Goal: Task Accomplishment & Management: Use online tool/utility

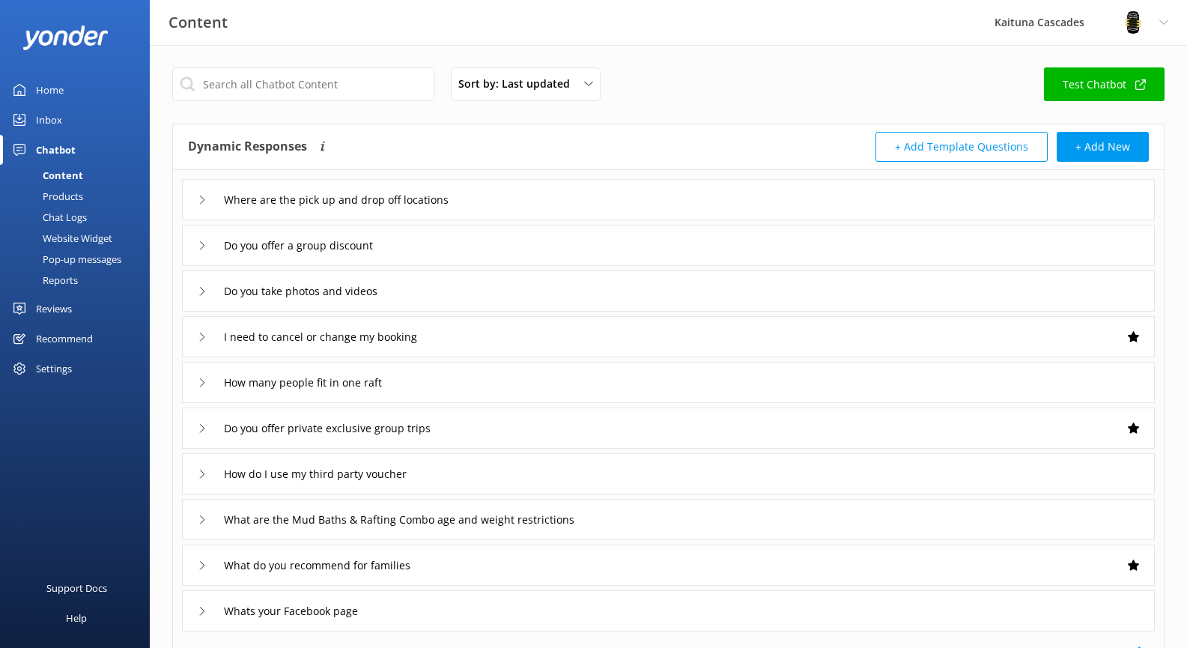
click at [73, 126] on link "Inbox" at bounding box center [75, 120] width 150 height 30
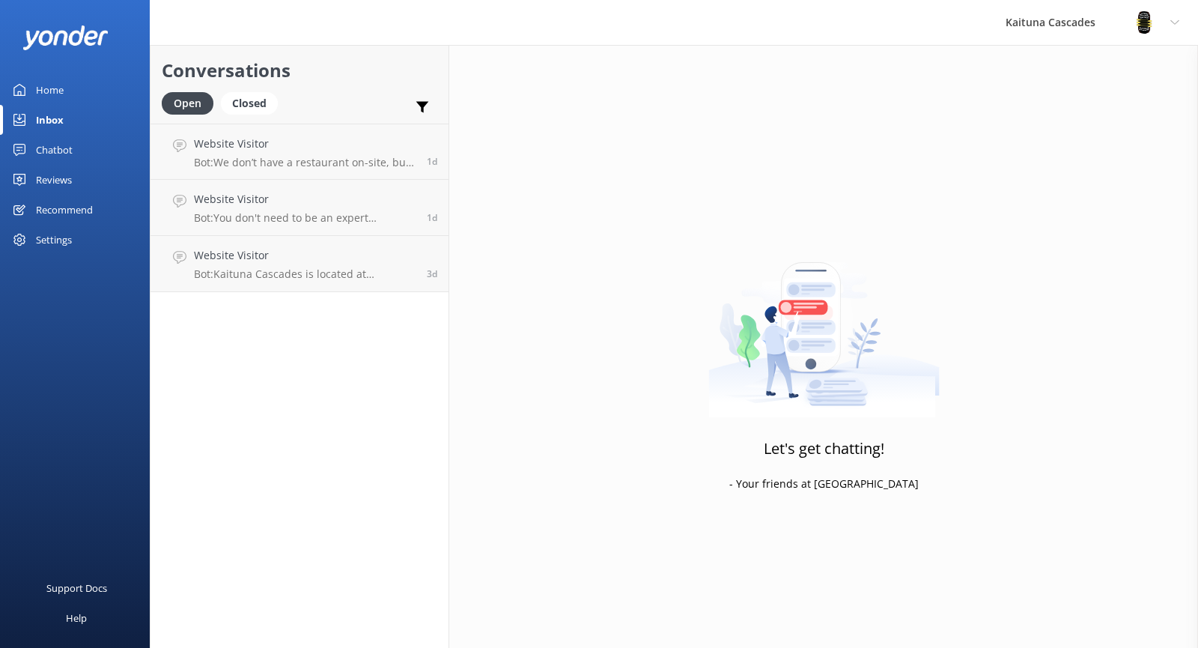
click at [67, 148] on div "Chatbot" at bounding box center [54, 150] width 37 height 30
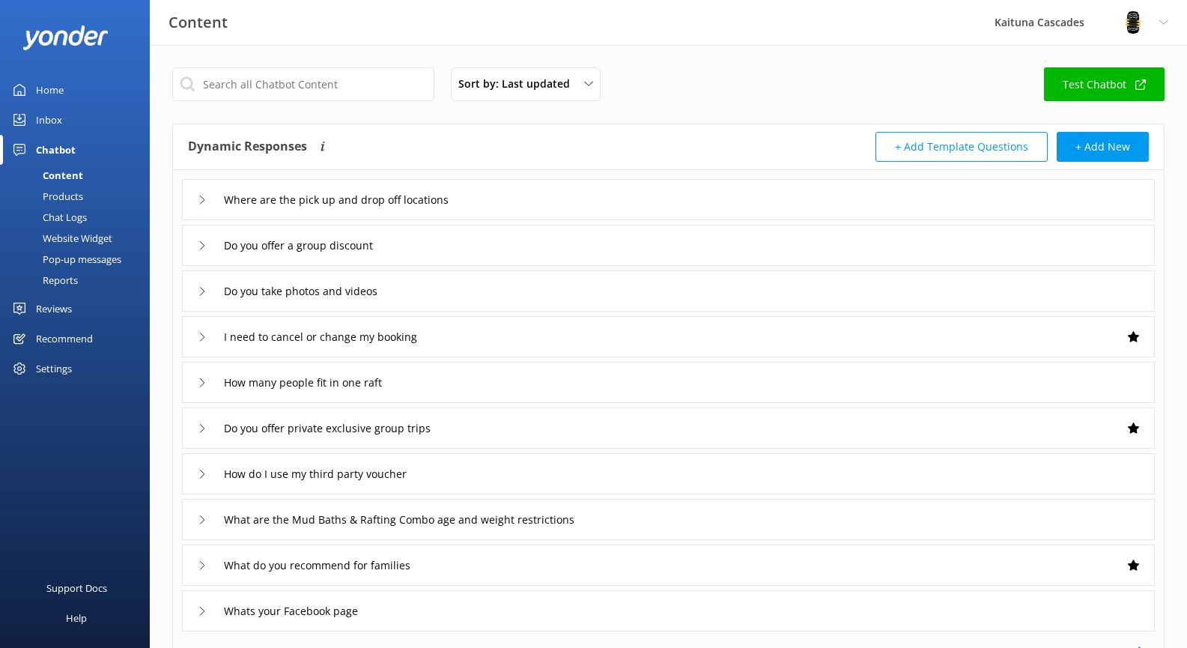
click at [72, 194] on div "Products" at bounding box center [46, 196] width 74 height 21
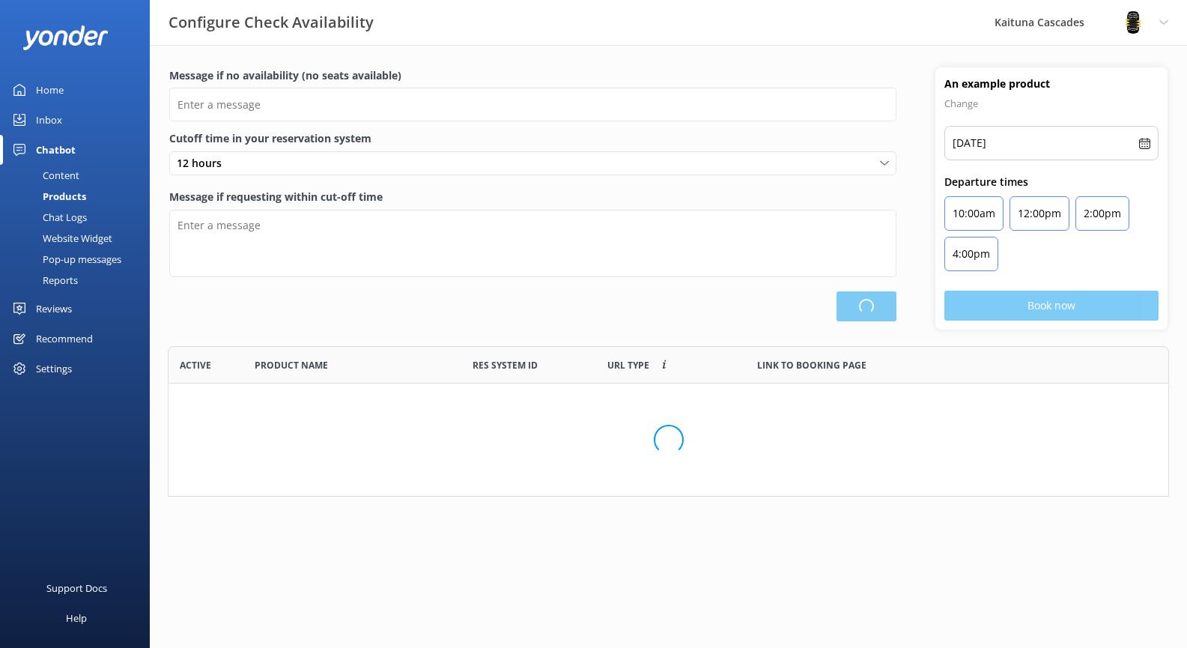
type input "There are no seats available, please check an alternative day"
type textarea "Our online booking system closes {hours} prior to departure. Please contact us …"
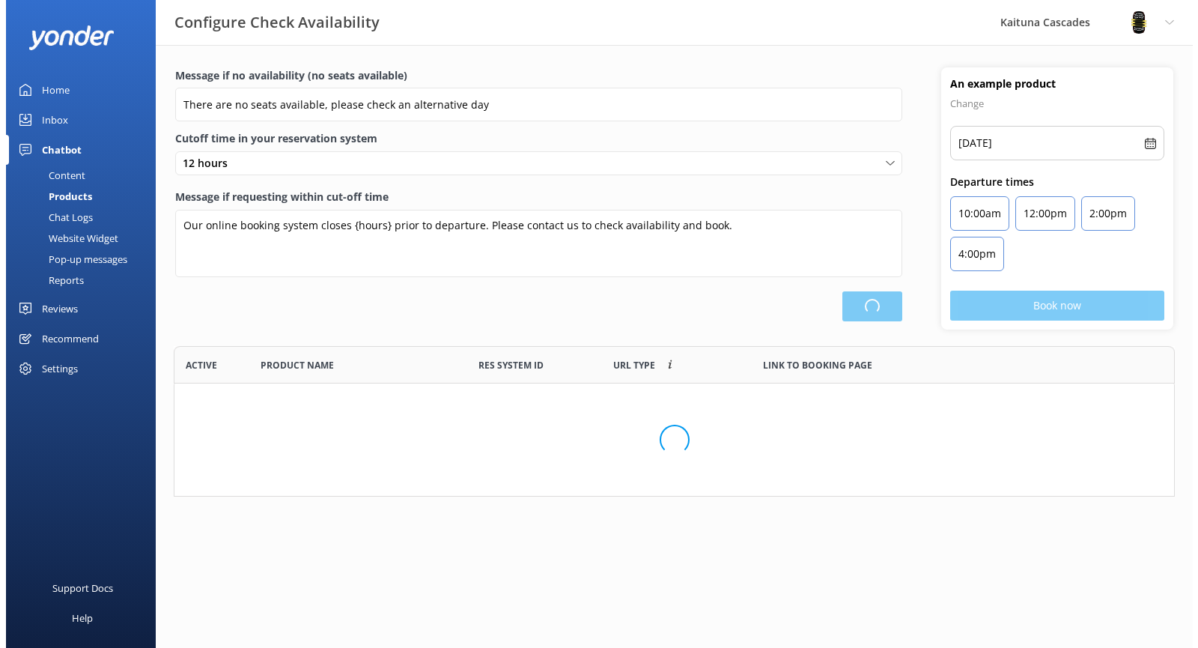
scroll to position [315, 990]
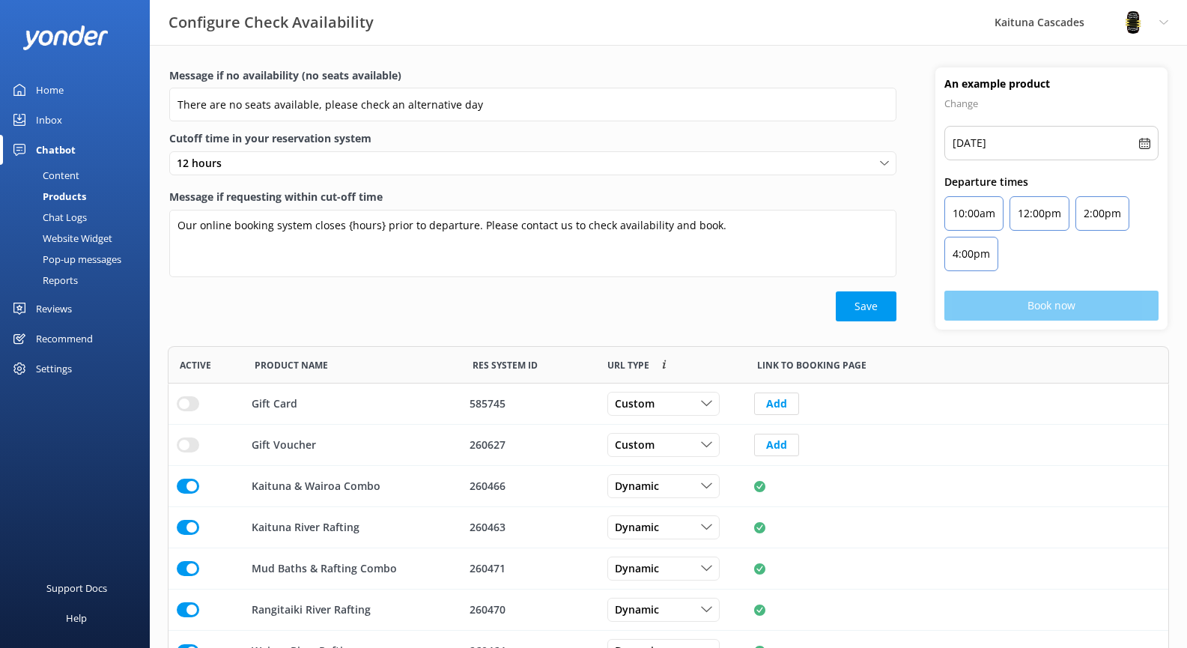
click at [82, 226] on div "Chat Logs" at bounding box center [48, 217] width 78 height 21
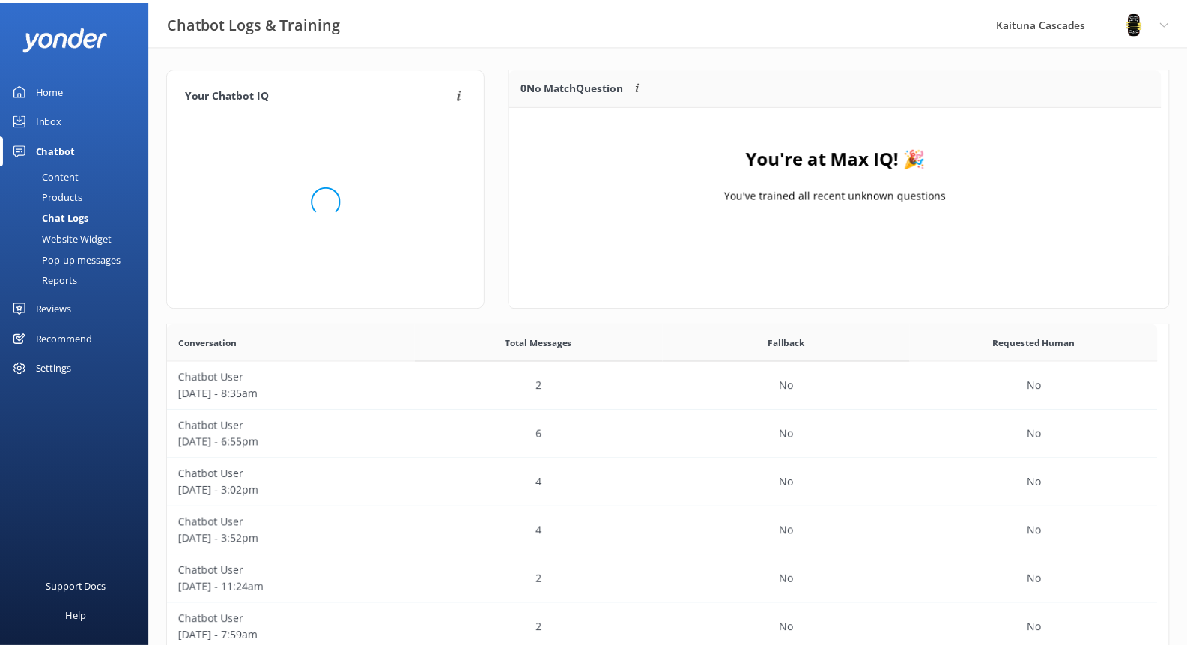
scroll to position [176, 647]
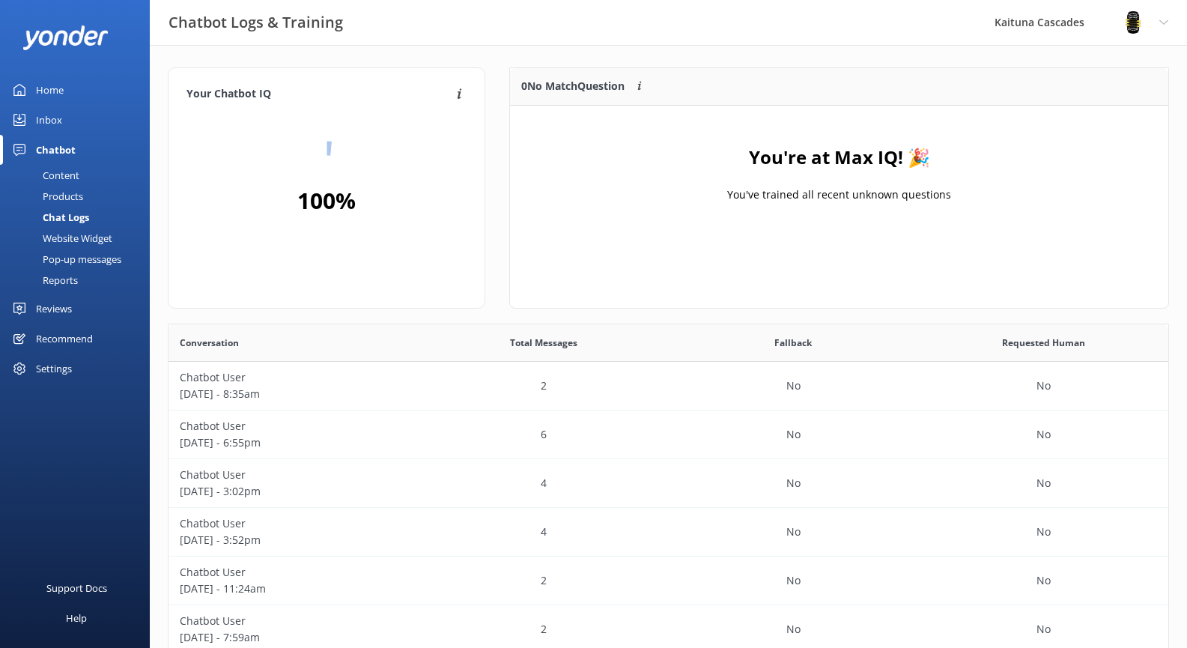
click at [74, 198] on div "Products" at bounding box center [46, 196] width 74 height 21
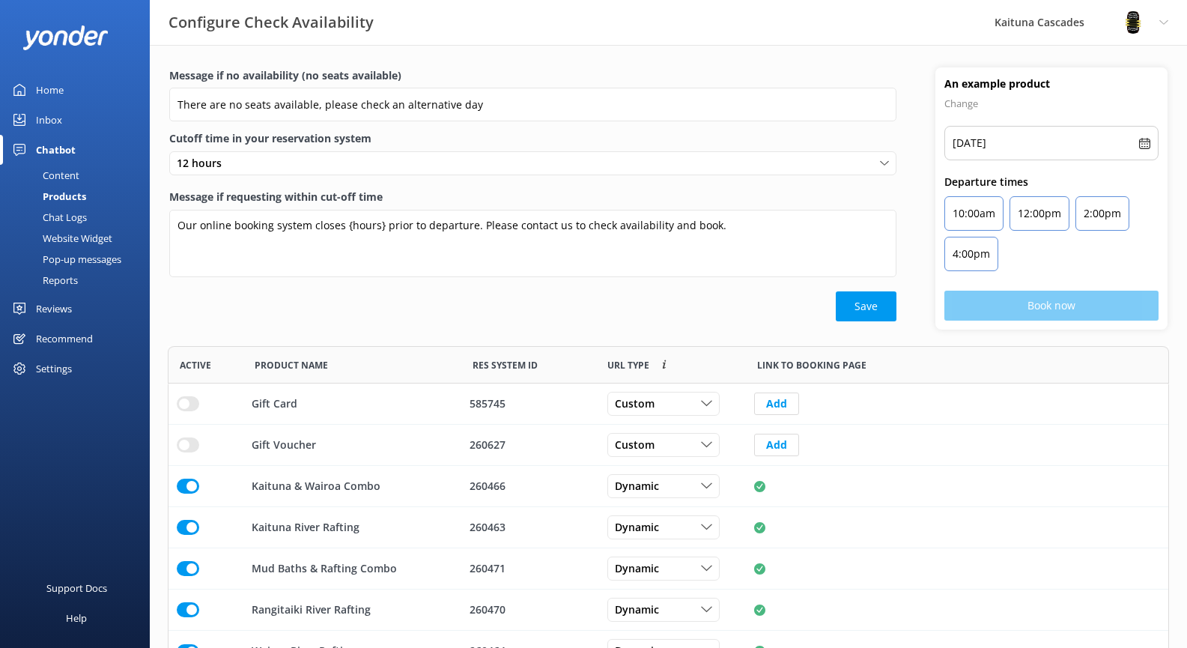
click at [52, 148] on div "Chatbot" at bounding box center [56, 150] width 40 height 30
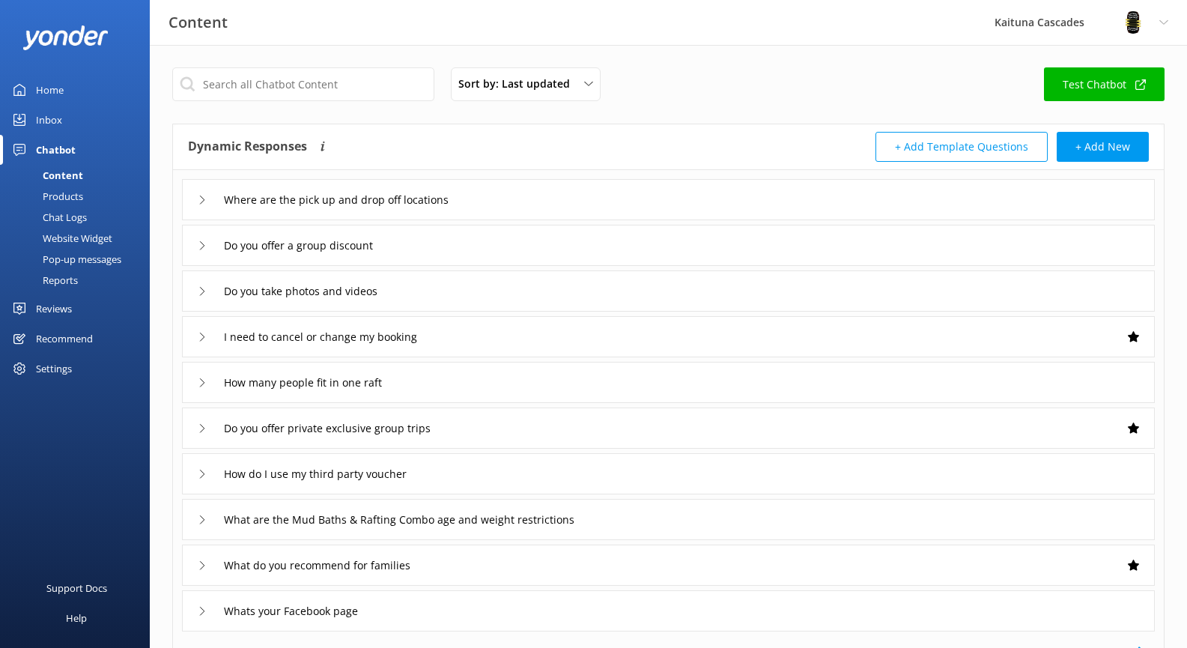
click at [66, 178] on div "Content" at bounding box center [46, 175] width 74 height 21
click at [70, 192] on div "Products" at bounding box center [46, 196] width 74 height 21
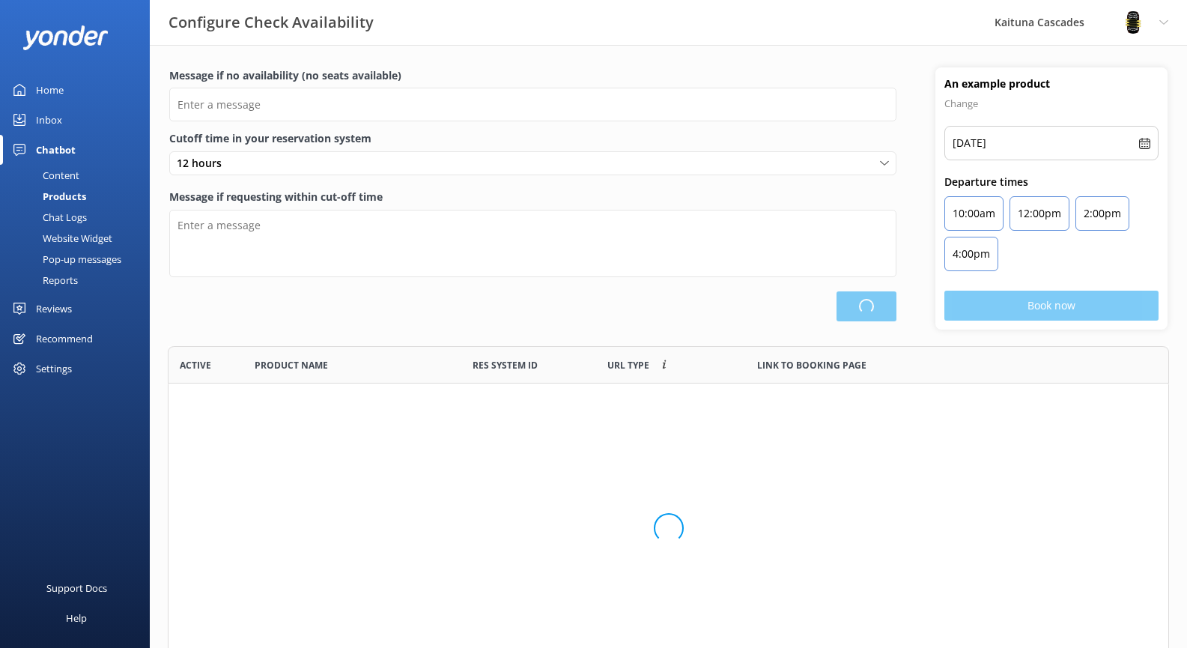
scroll to position [315, 990]
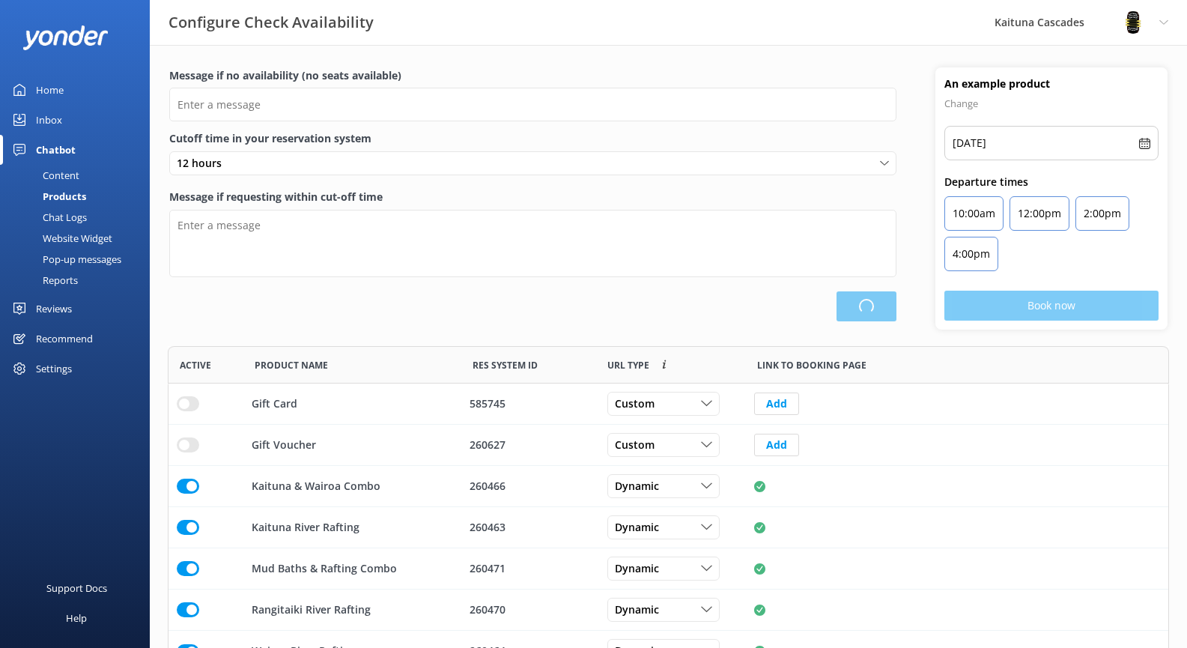
type input "There are no seats available, please check an alternative day"
type textarea "Our online booking system closes {hours} prior to departure. Please contact us …"
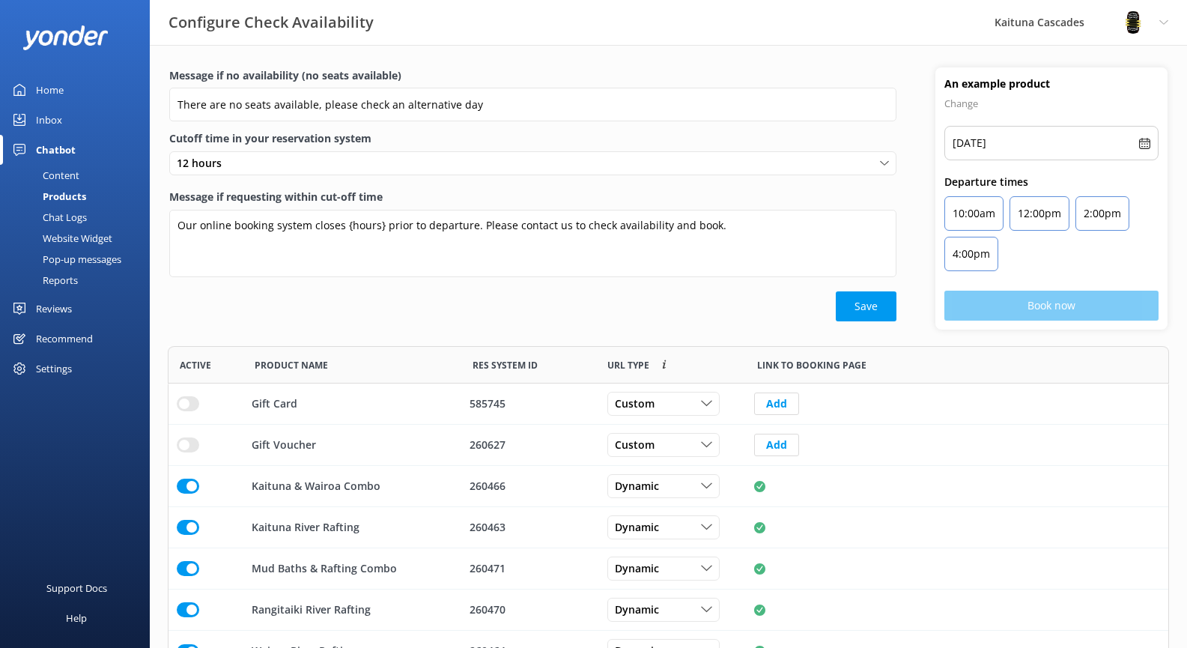
click at [74, 214] on div "Chat Logs" at bounding box center [48, 217] width 78 height 21
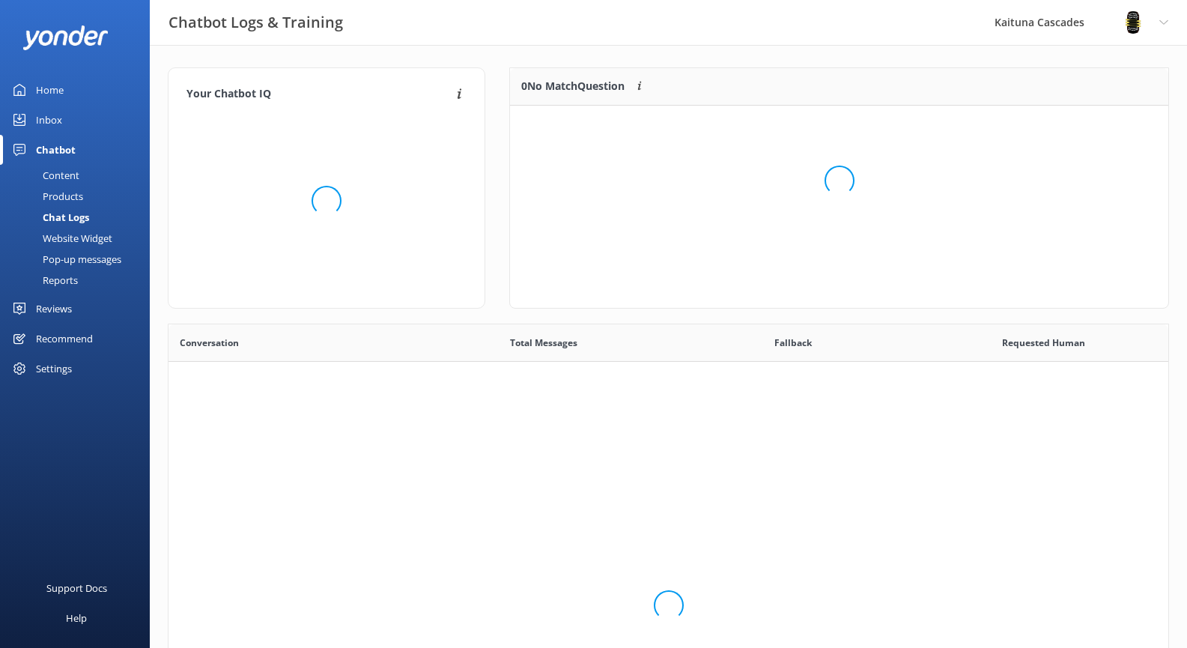
scroll to position [514, 988]
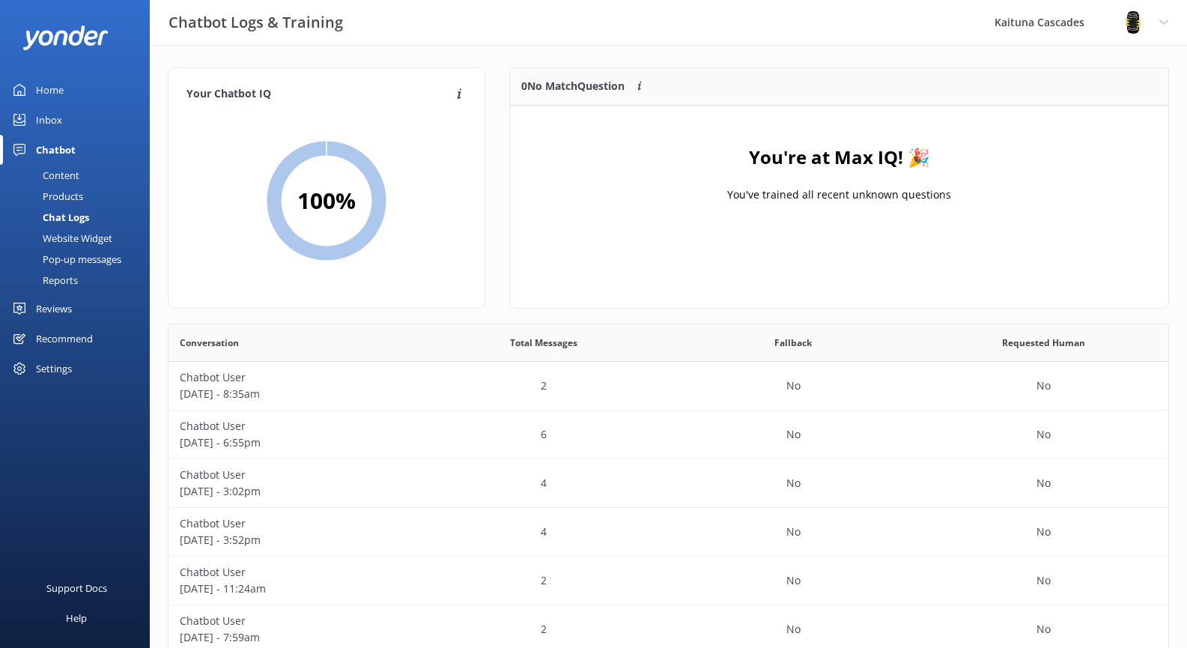
click at [72, 233] on div "Website Widget" at bounding box center [60, 238] width 103 height 21
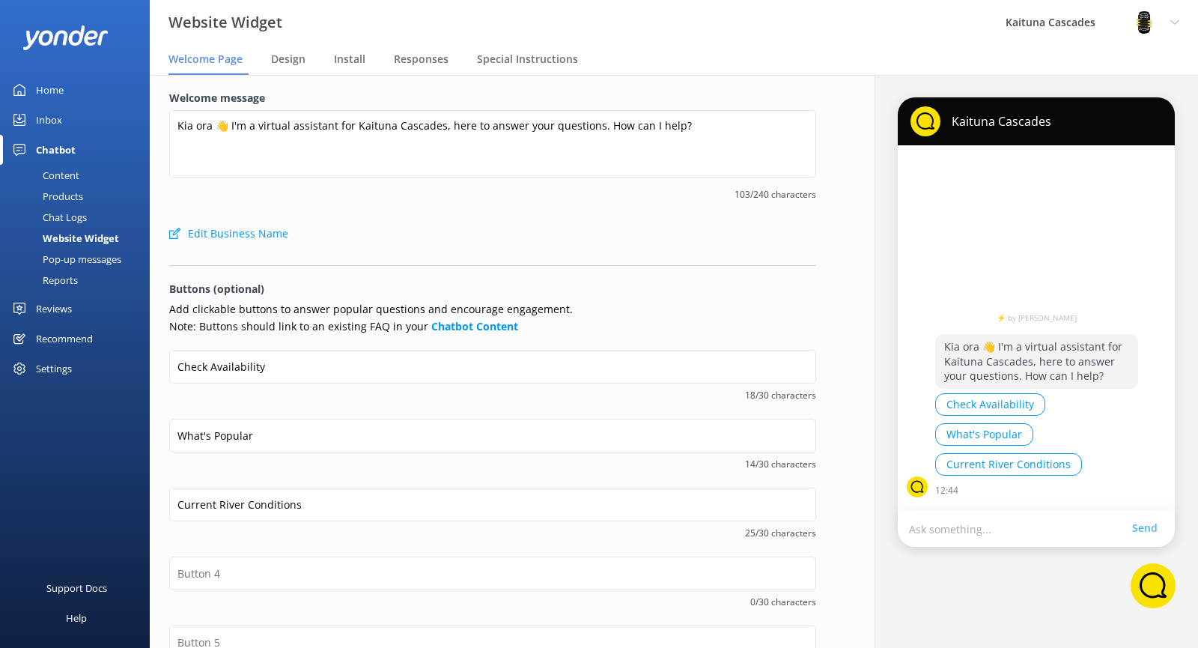
click at [72, 216] on div "Chat Logs" at bounding box center [48, 217] width 78 height 21
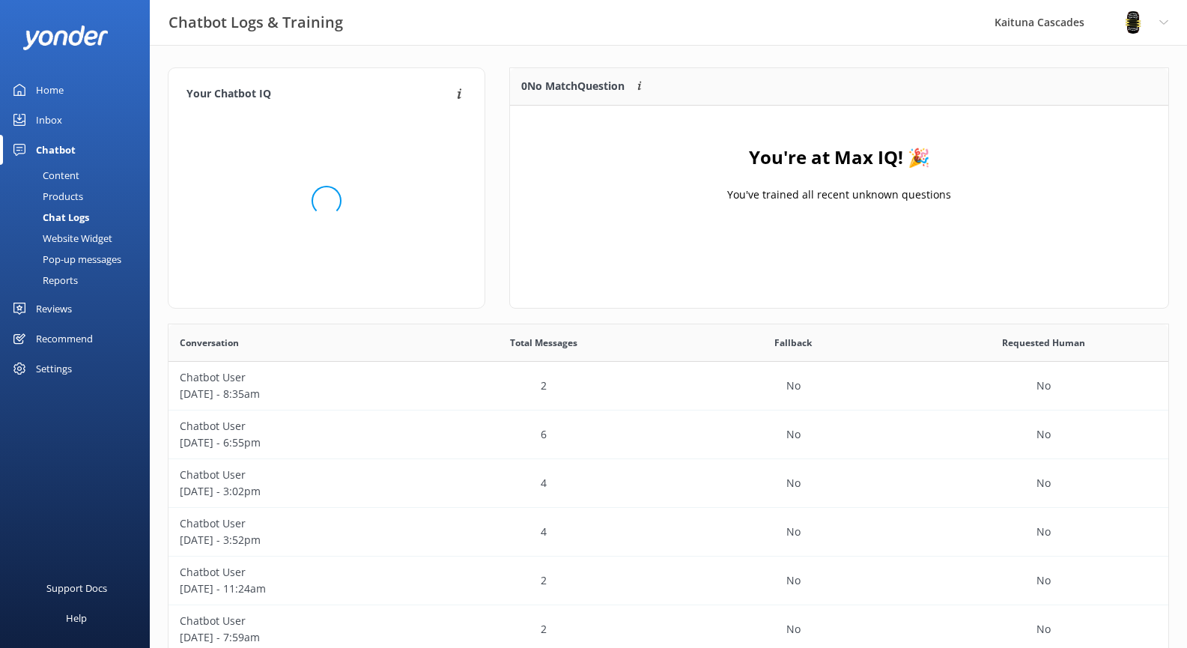
scroll to position [514, 988]
click at [72, 198] on div "Products" at bounding box center [46, 196] width 74 height 21
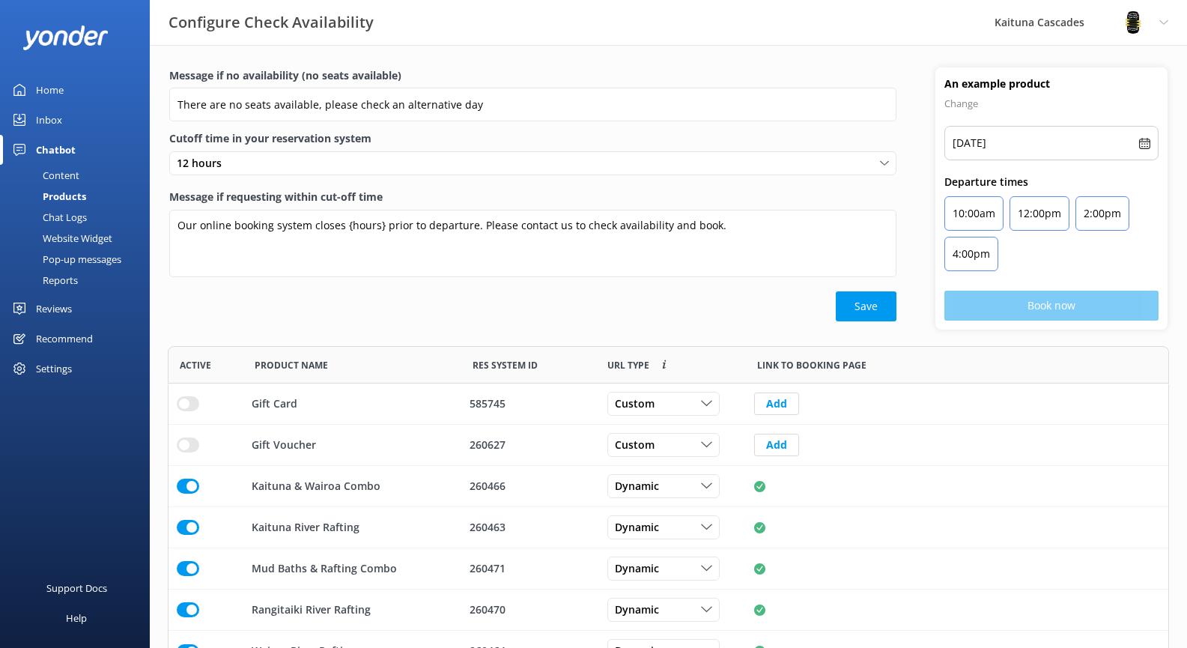
scroll to position [315, 990]
click at [69, 239] on div "Website Widget" at bounding box center [60, 238] width 103 height 21
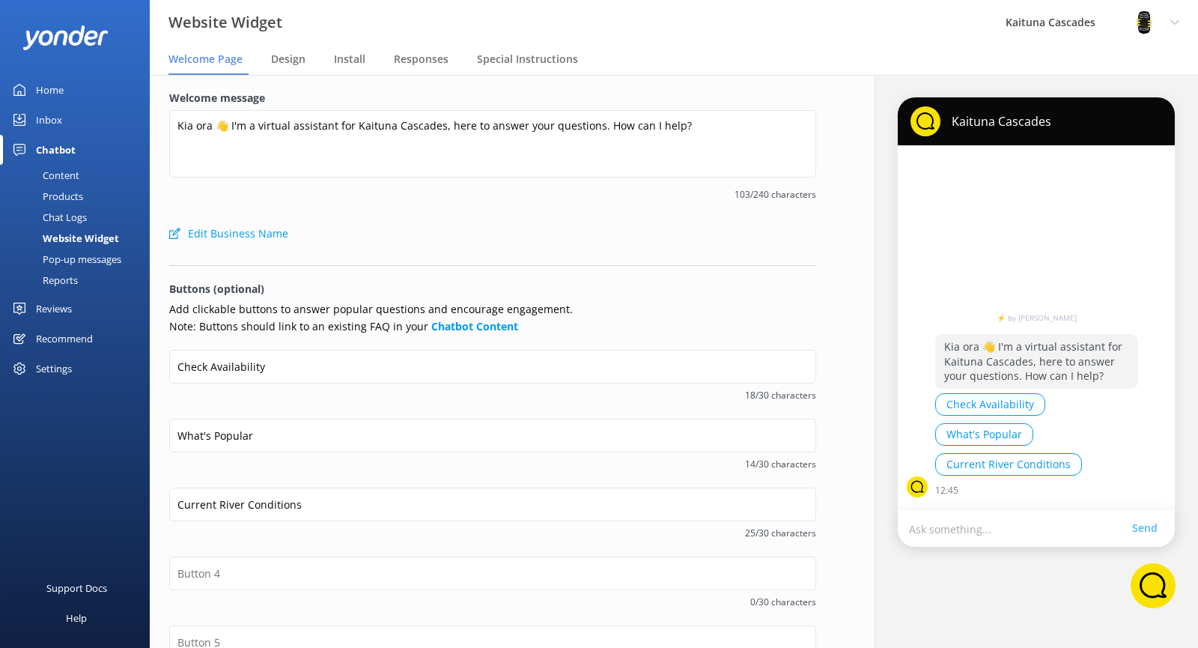
click at [68, 219] on div "Chat Logs" at bounding box center [48, 217] width 78 height 21
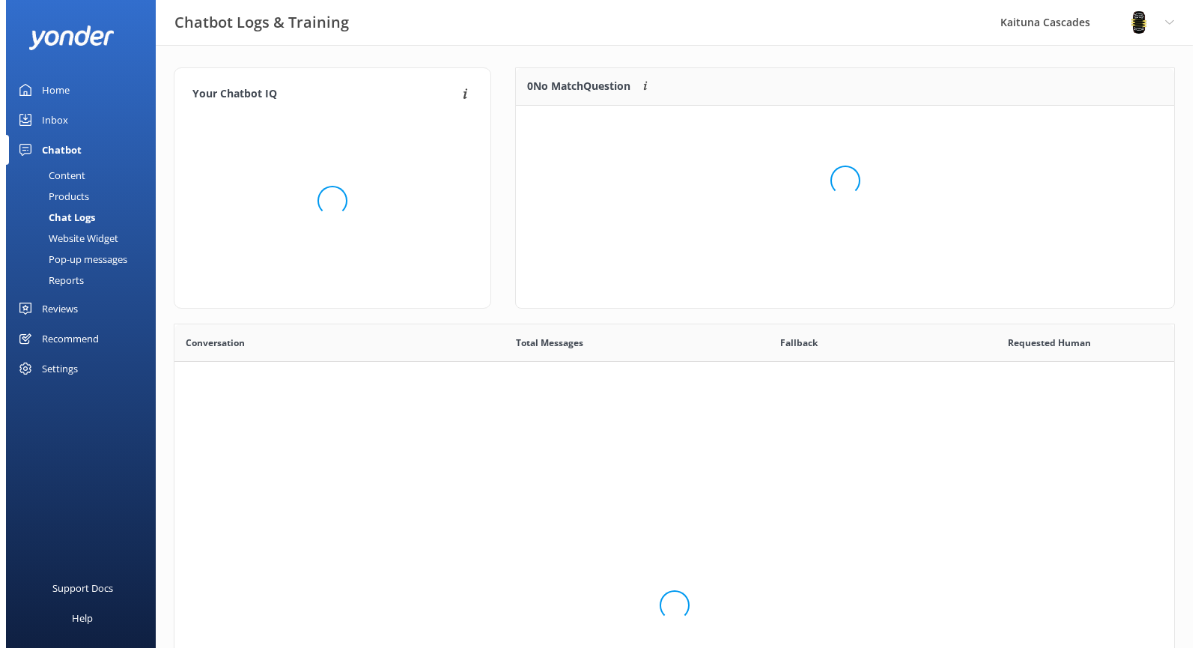
scroll to position [514, 988]
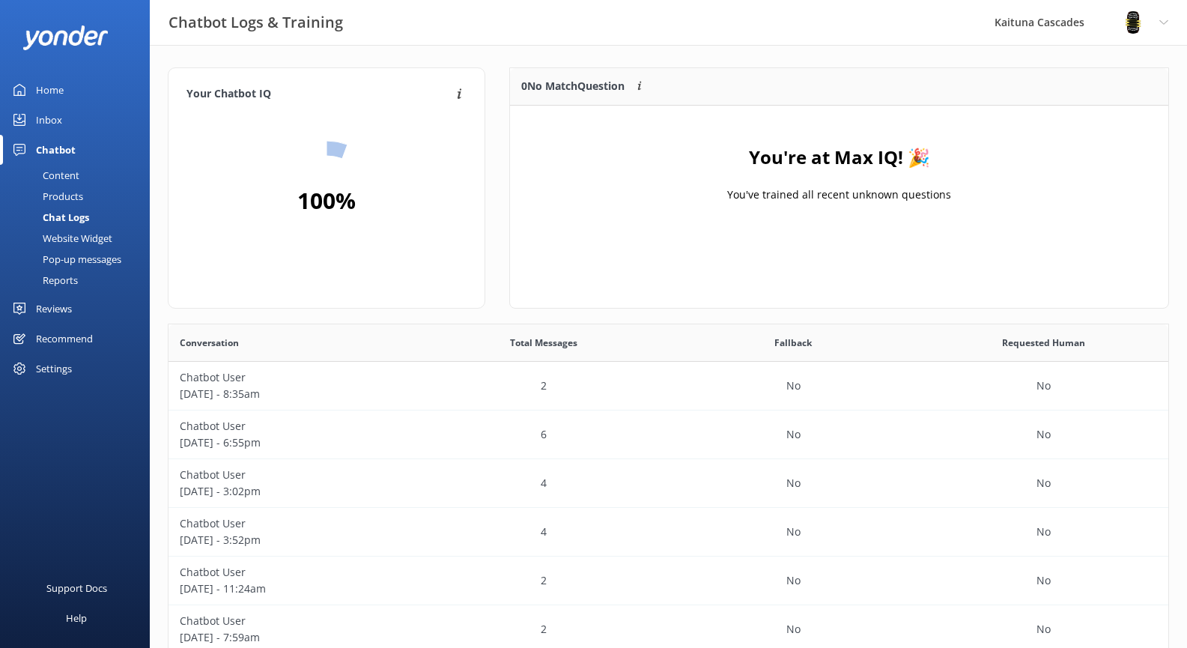
click at [71, 235] on div "Website Widget" at bounding box center [60, 238] width 103 height 21
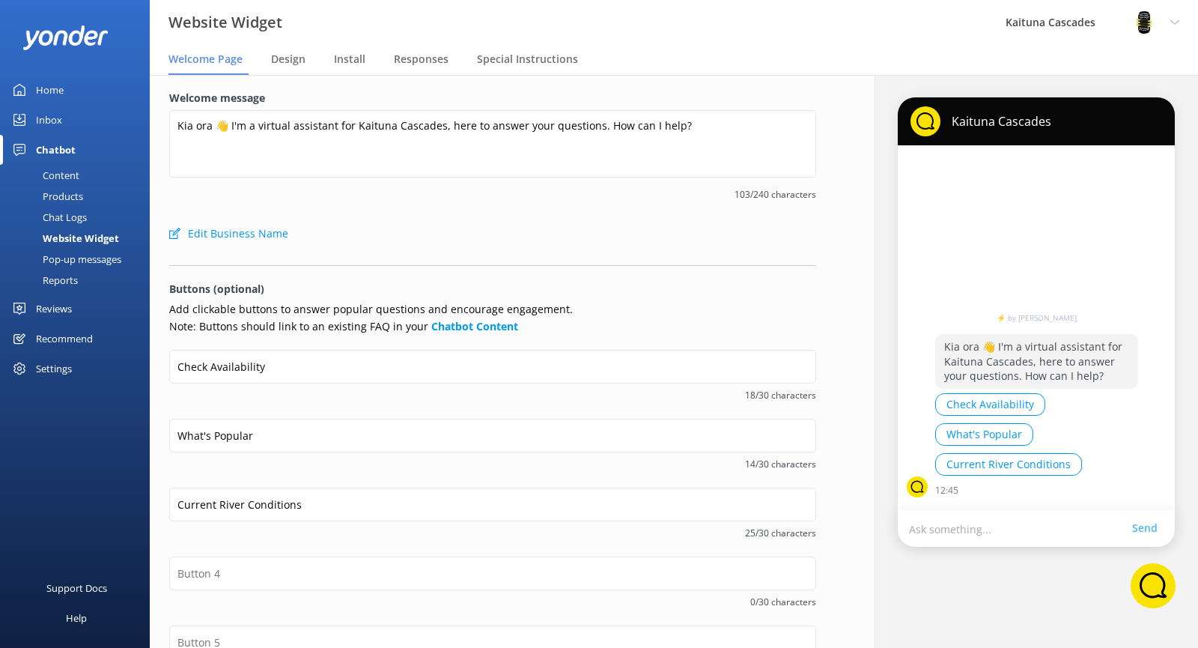
click at [82, 264] on div "Pop-up messages" at bounding box center [65, 259] width 112 height 21
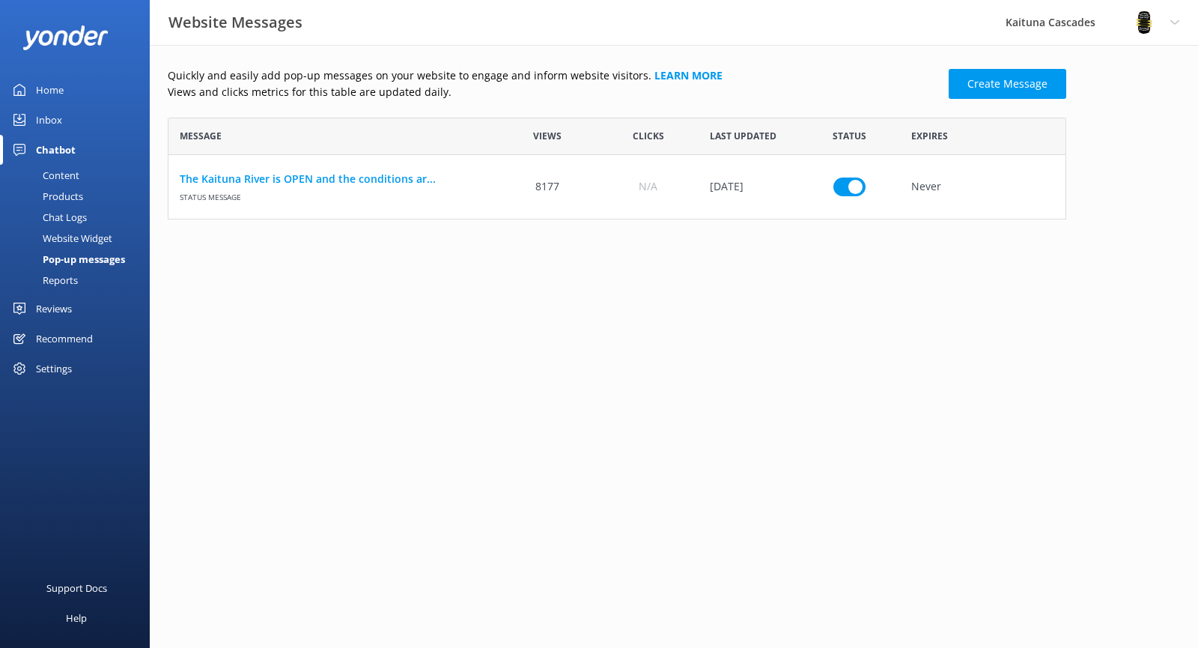
click at [76, 276] on div "Reports" at bounding box center [43, 280] width 69 height 21
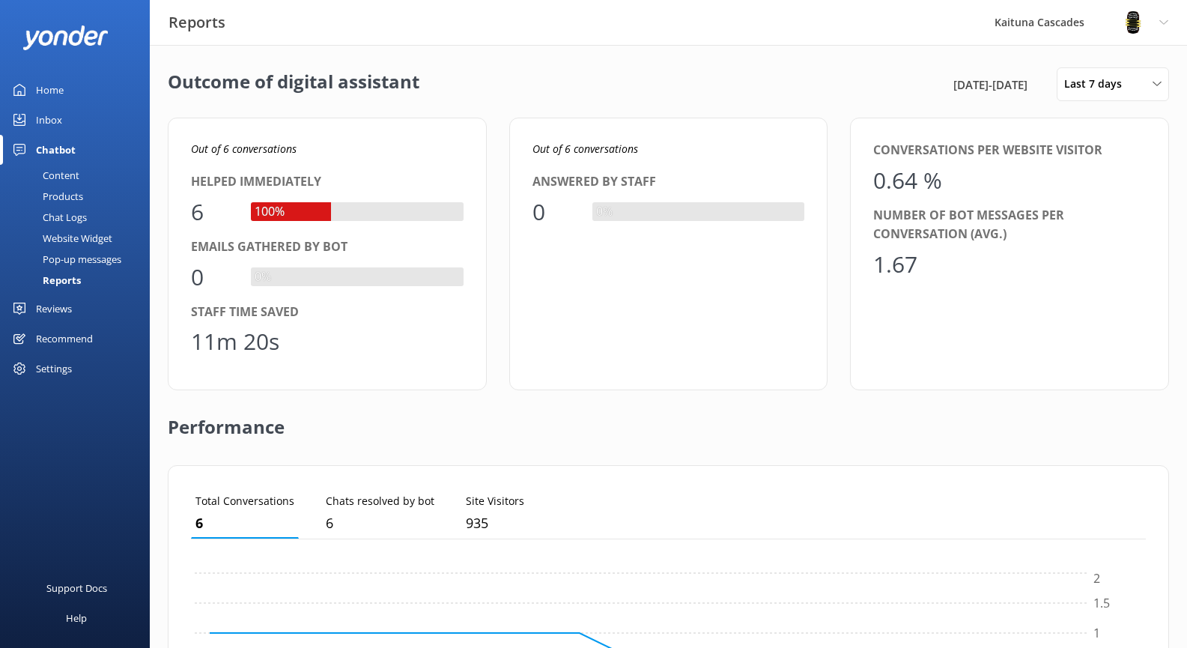
click at [46, 115] on div "Inbox" at bounding box center [49, 120] width 26 height 30
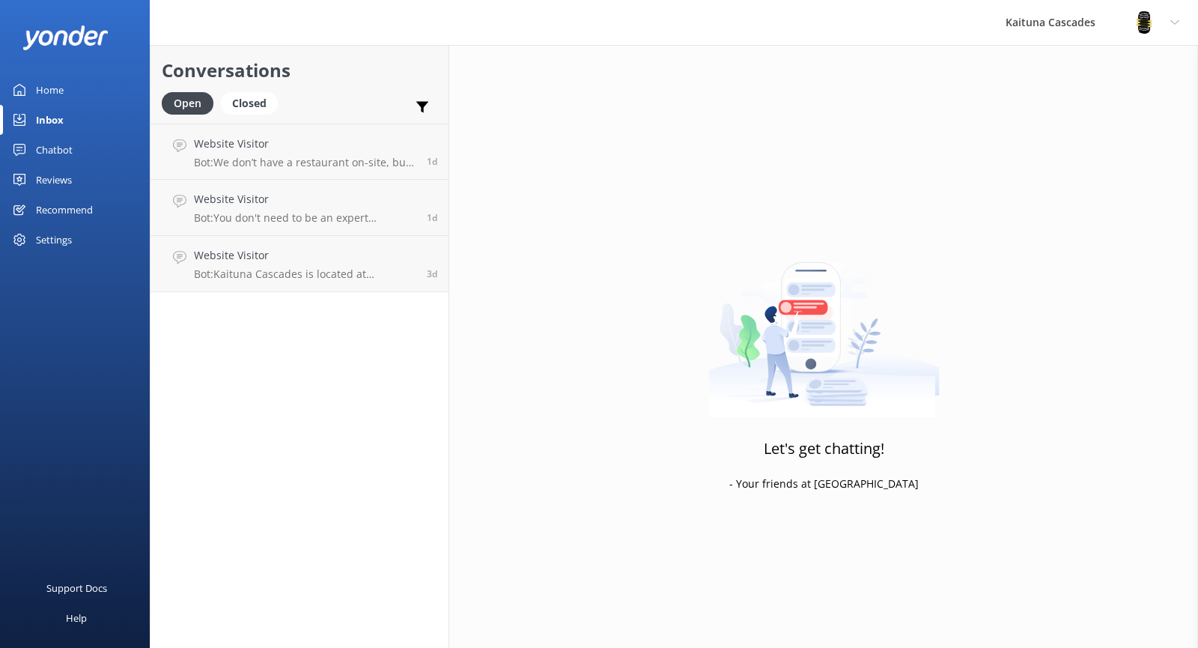
click at [55, 90] on div "Home" at bounding box center [50, 90] width 28 height 30
